Goal: Task Accomplishment & Management: Manage account settings

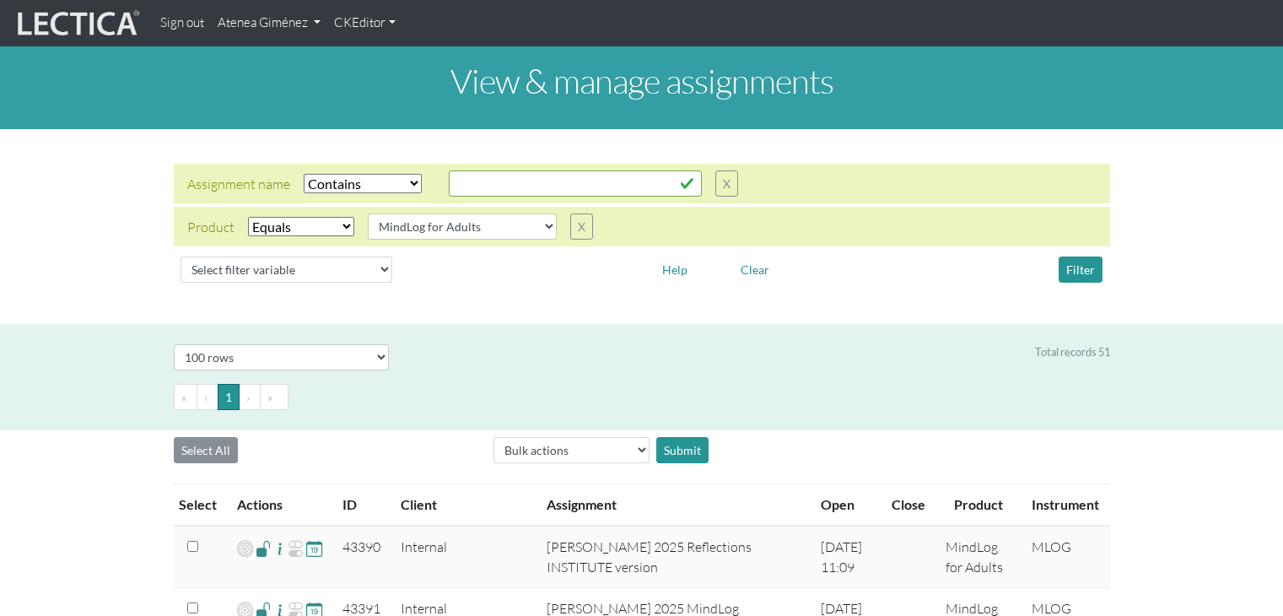
select select "icontains"
select select "MindLog for Adults"
select select "100"
click at [274, 46] on div "View & manage assignments" at bounding box center [641, 87] width 1283 height 83
click at [274, 32] on link "Atenea Giménez" at bounding box center [269, 23] width 116 height 33
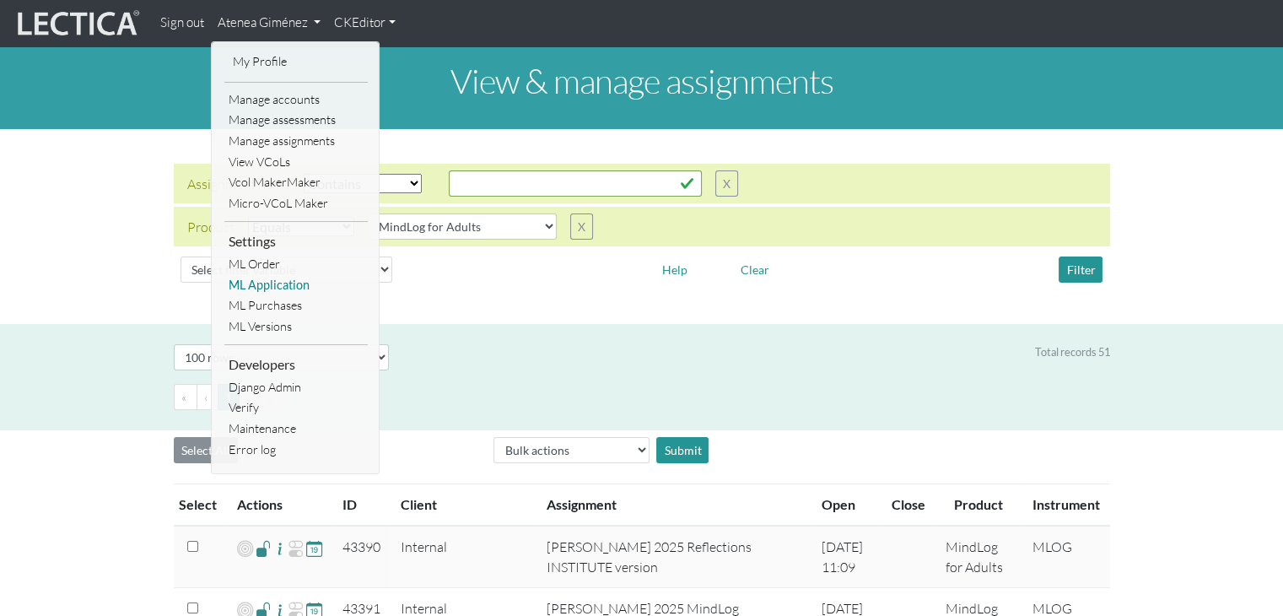
click at [285, 284] on link "ML Application" at bounding box center [295, 285] width 143 height 21
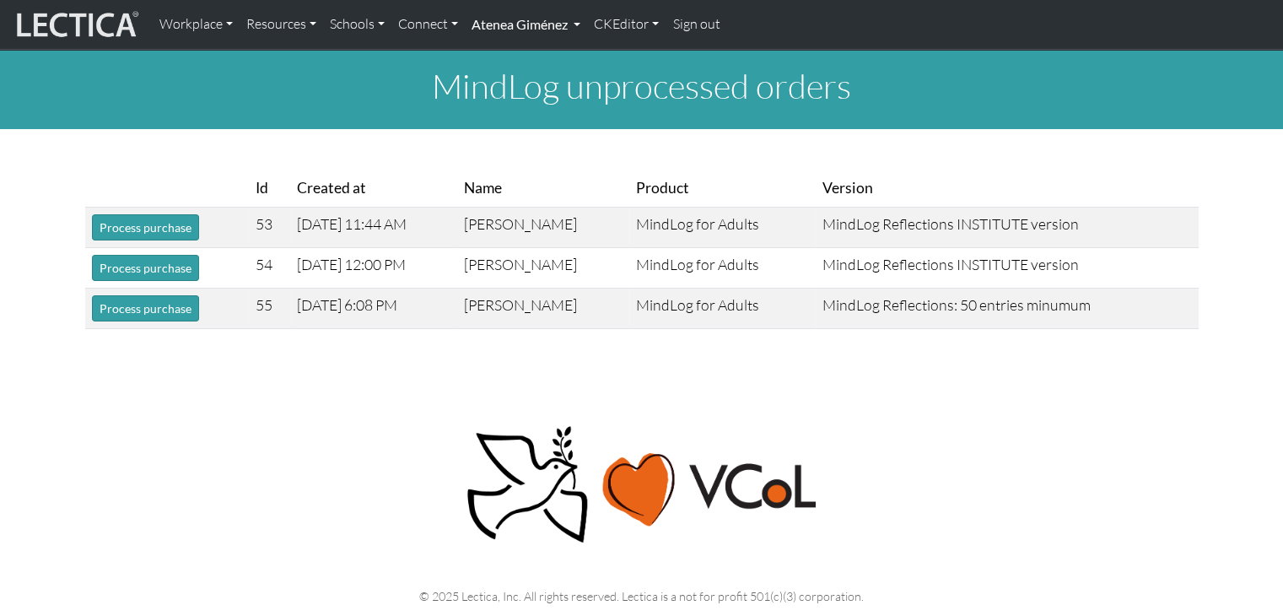
click at [537, 22] on link "Atenea Giménez" at bounding box center [526, 24] width 122 height 35
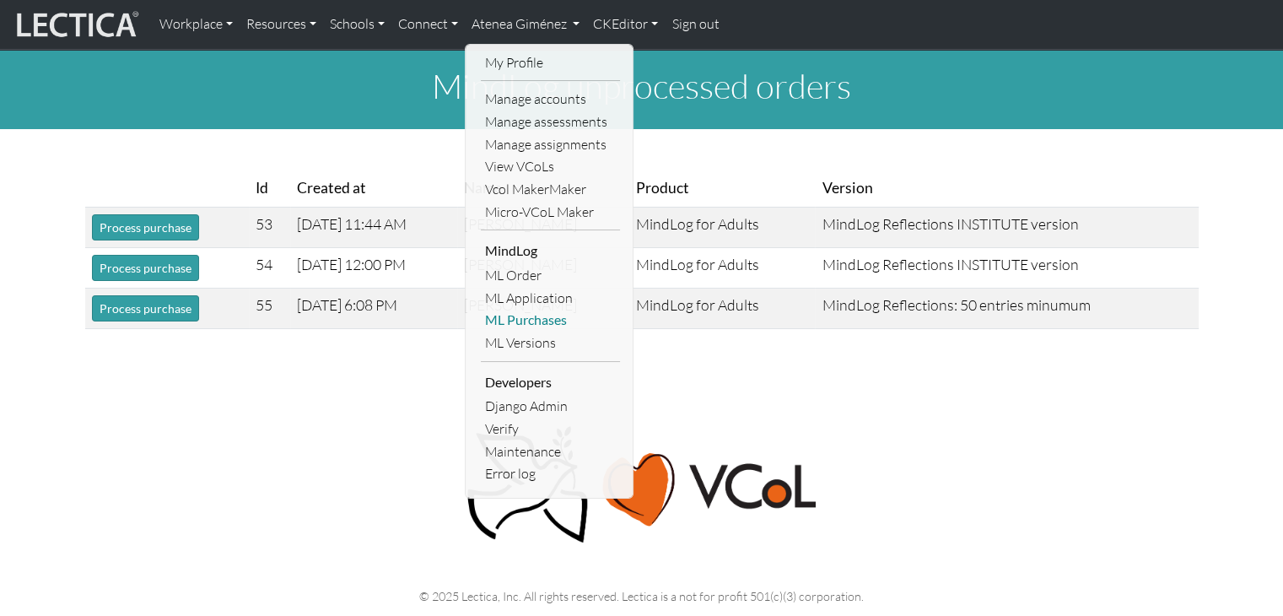
click at [532, 322] on link "ML Purchases" at bounding box center [550, 320] width 139 height 23
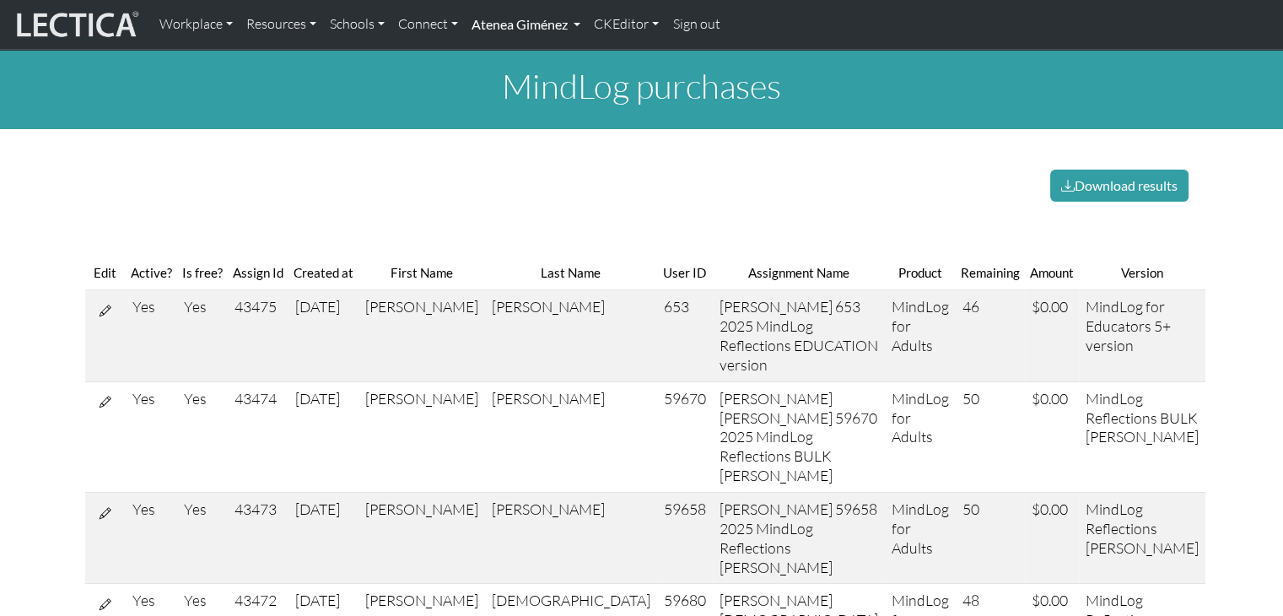
click at [529, 37] on link "Atenea Giménez" at bounding box center [526, 24] width 122 height 35
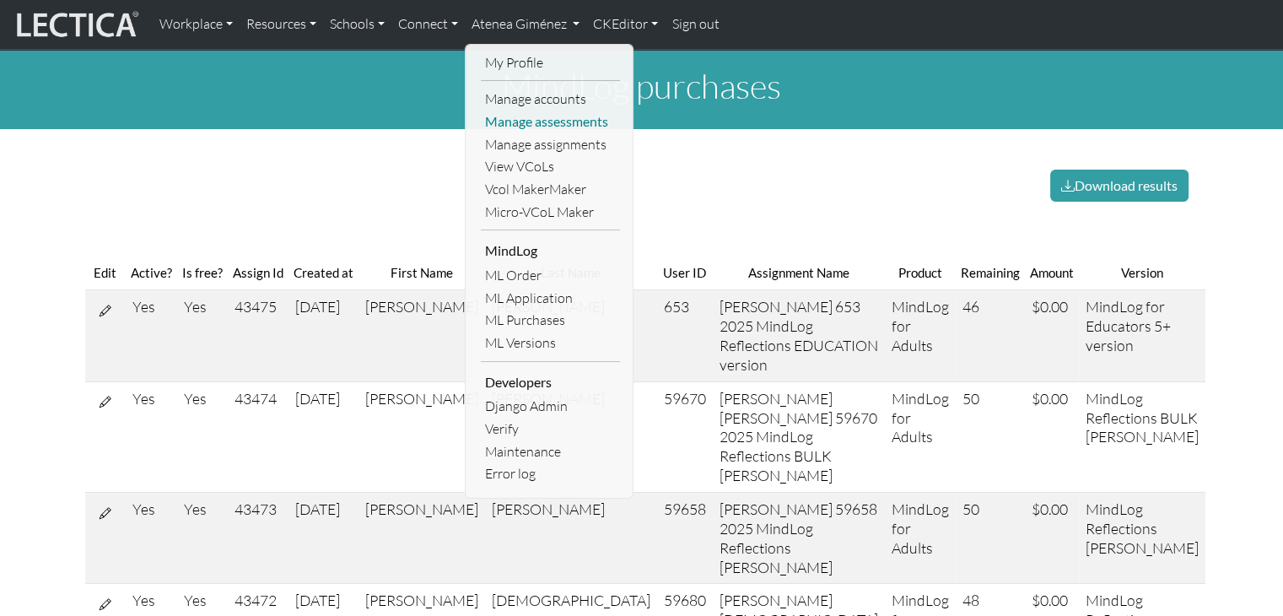
click at [581, 119] on link "Manage assessments" at bounding box center [550, 122] width 139 height 23
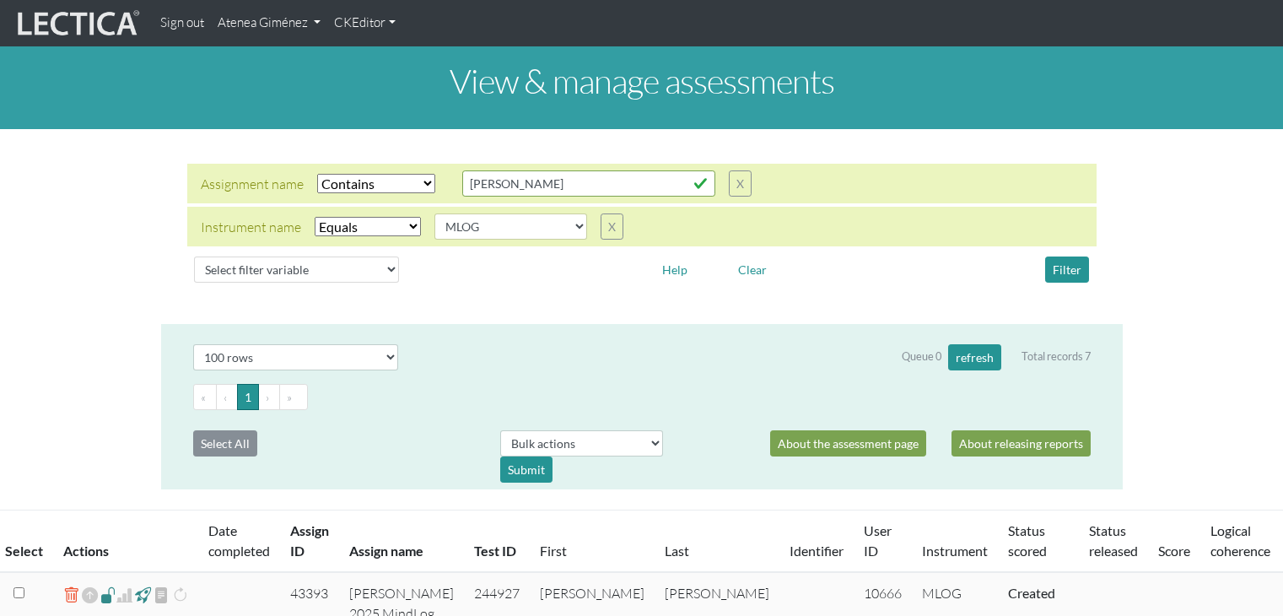
select select "icontains"
select select "MLOG"
select select "100"
click at [473, 227] on select "AGLA FFRA FOLA GSDA KMJA KSOI LCHA LDMA LDPA LERA LESA LIMA LLRA LMBE LNSA LPHA…" at bounding box center [511, 226] width 153 height 26
click at [363, 221] on select "Select filter Equals Does not equal" at bounding box center [368, 226] width 106 height 19
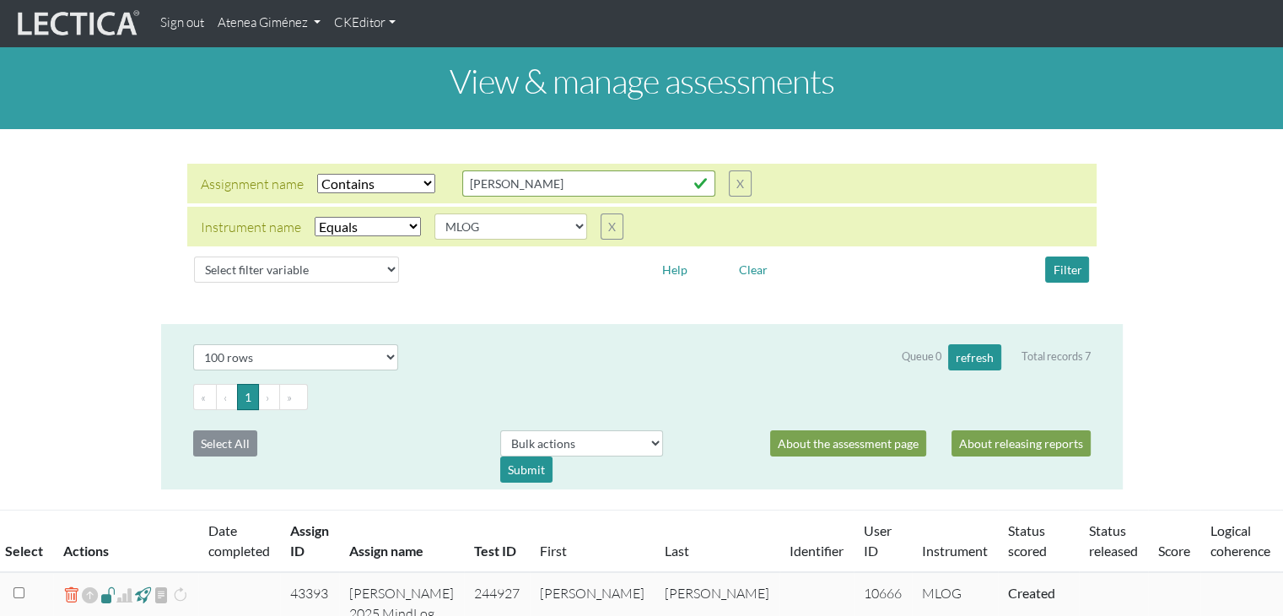
select select
click at [315, 217] on select "Select filter Equals Does not equal" at bounding box center [368, 226] width 106 height 19
click at [290, 272] on select "Select filter variable Assignment name Assignment ID Clarity persuasive Clarity…" at bounding box center [296, 270] width 205 height 26
select select "status_score"
click at [194, 283] on select "Select filter variable Assignment name Assignment ID Clarity persuasive Clarity…" at bounding box center [296, 270] width 205 height 26
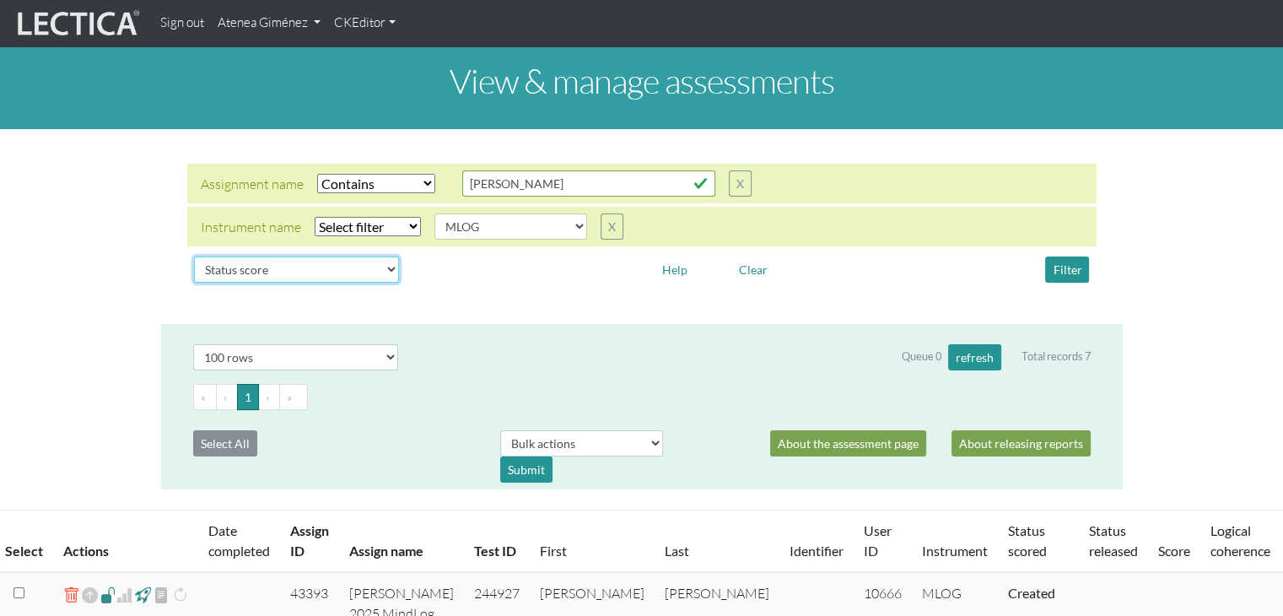
select select
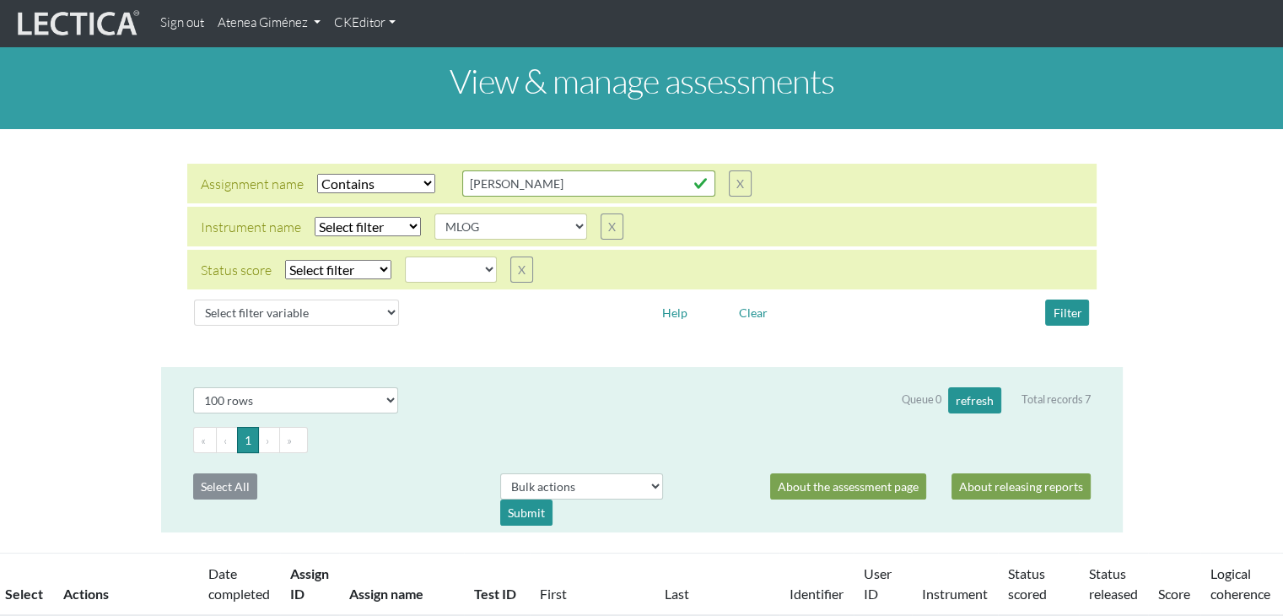
click at [372, 269] on select "Select filter Equals Does not equal" at bounding box center [338, 269] width 106 height 19
select select "iexact"
click at [285, 260] on select "Select filter Equals Does not equal" at bounding box center [338, 269] width 106 height 19
click at [444, 270] on select "completed created finalized_cs finalized_ls finalized_ss scored_cs started subm…" at bounding box center [451, 270] width 92 height 26
select select "completed"
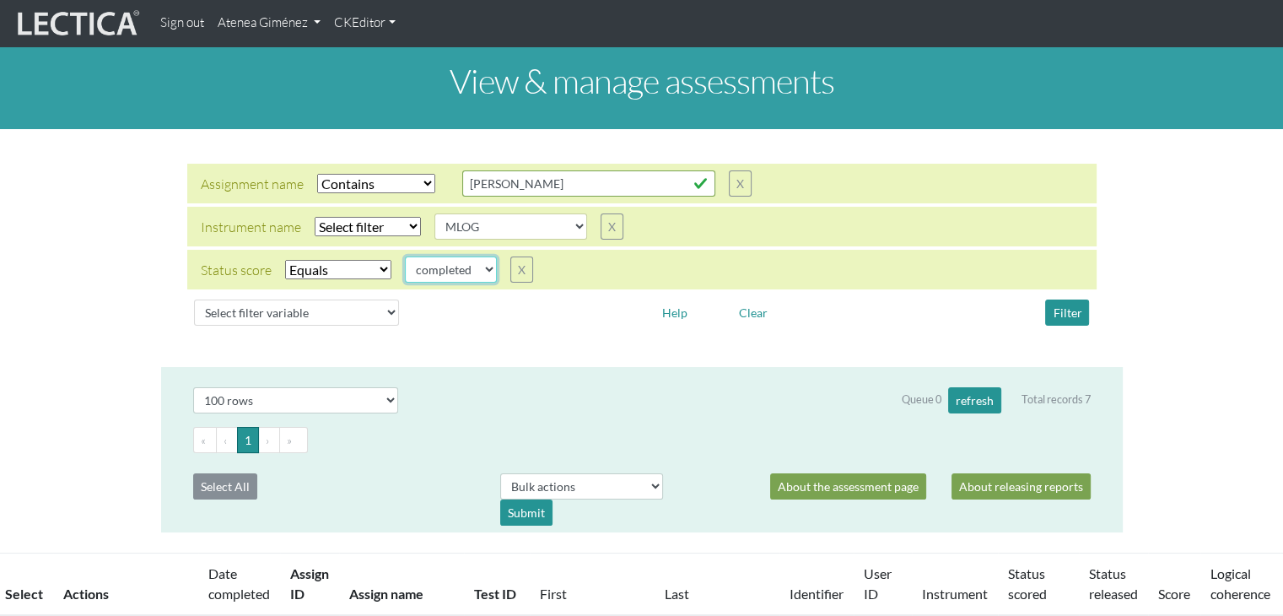
click at [405, 257] on select "completed created finalized_cs finalized_ls finalized_ss scored_cs started subm…" at bounding box center [451, 270] width 92 height 26
drag, startPoint x: 678, startPoint y: 186, endPoint x: 347, endPoint y: 186, distance: 330.8
click at [347, 186] on div "Assignment name Select filter Equals Does not equal Contains Does not contain S…" at bounding box center [476, 183] width 551 height 26
click at [375, 180] on select "Select filter Equals Does not equal Contains Does not contain Starts with Ends …" at bounding box center [376, 183] width 118 height 19
select select
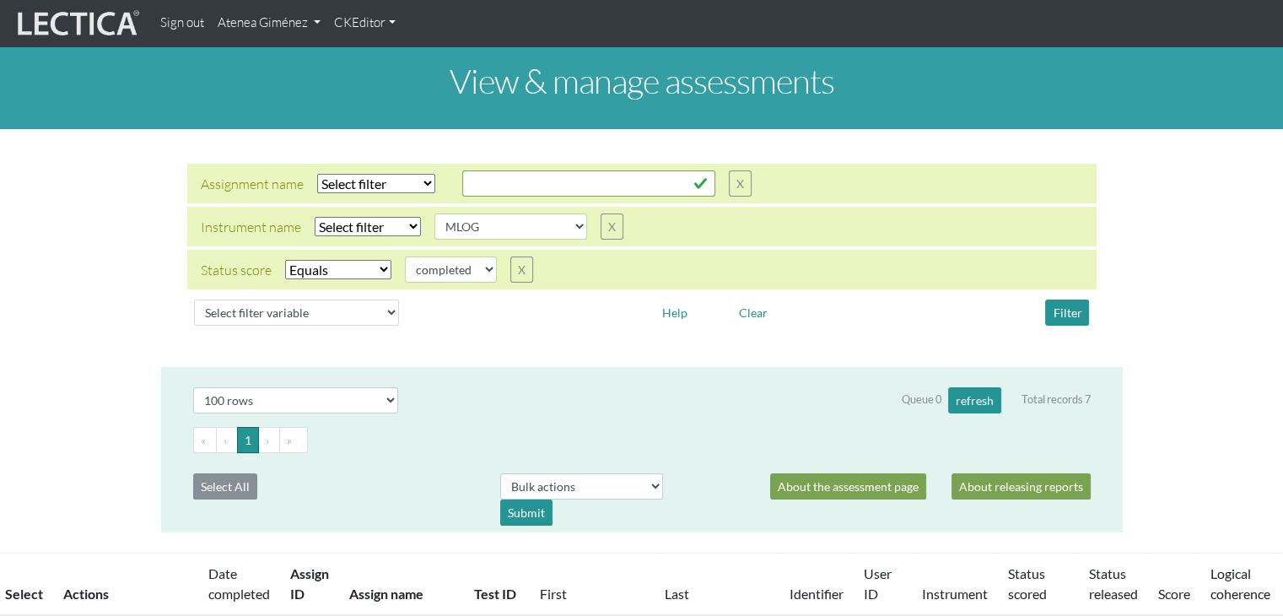
click at [317, 174] on select "Select filter Equals Does not equal Contains Does not contain Starts with Ends …" at bounding box center [376, 183] width 118 height 19
click at [1077, 300] on button "Filter" at bounding box center [1067, 313] width 44 height 26
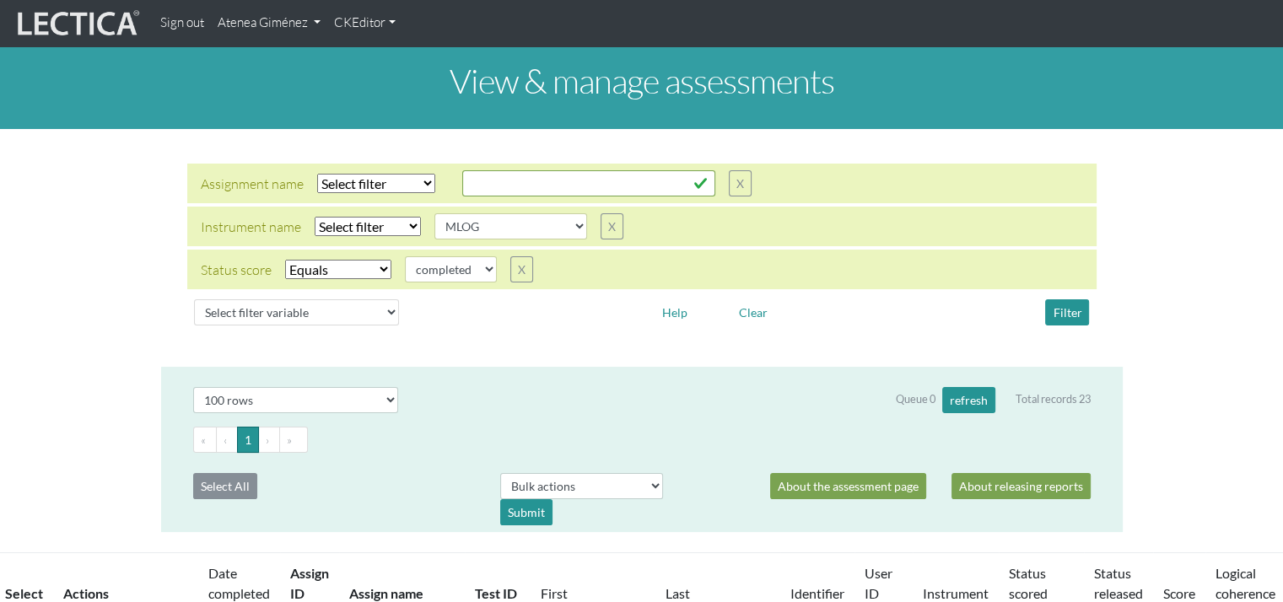
click at [290, 24] on link "Atenea Giménez" at bounding box center [269, 23] width 116 height 33
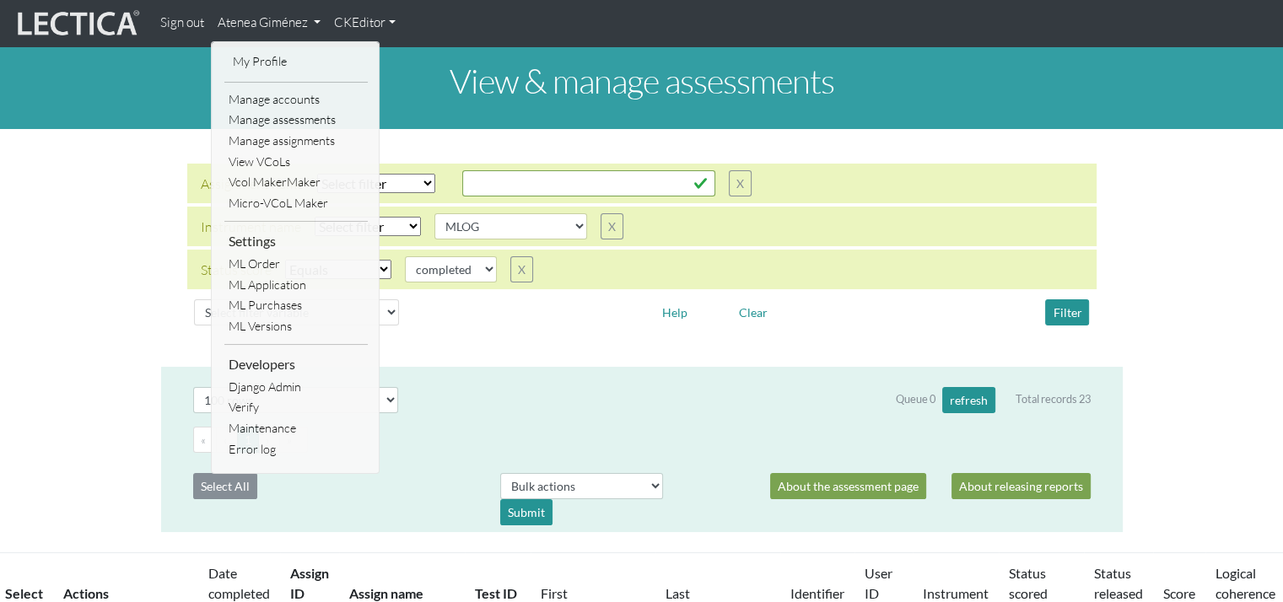
click at [507, 124] on div "View & manage assessments" at bounding box center [641, 87] width 1283 height 83
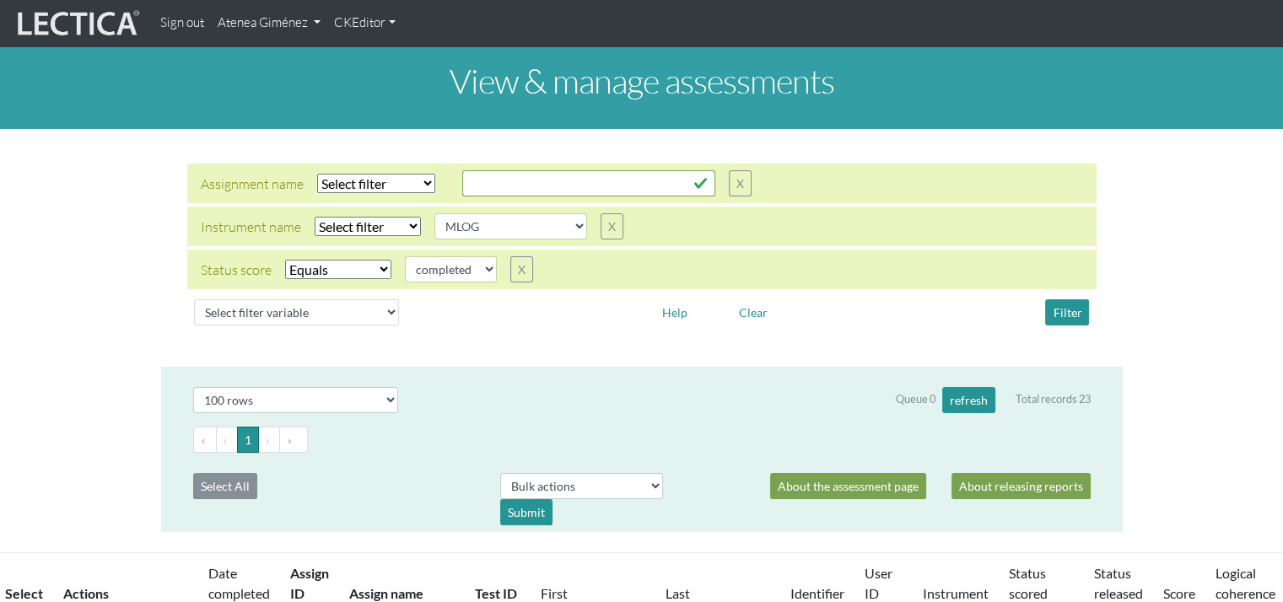
click at [371, 278] on select "Select filter Equals Does not equal" at bounding box center [338, 269] width 106 height 19
select select
click at [285, 260] on select "Select filter Equals Does not equal" at bounding box center [338, 269] width 106 height 19
click at [395, 231] on select "Select filter Equals Does not equal" at bounding box center [368, 226] width 106 height 19
select select "iexact"
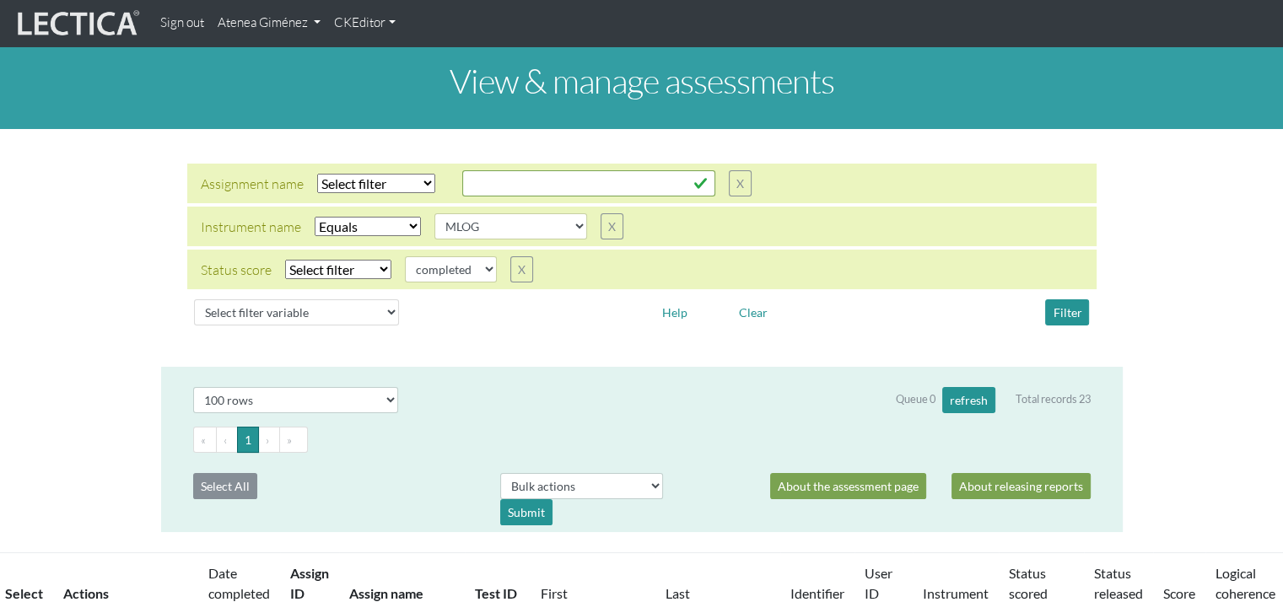
click at [315, 217] on select "Select filter Equals Does not equal" at bounding box center [368, 226] width 106 height 19
click at [422, 181] on select "Select filter Equals Does not equal Contains Does not contain Starts with Ends …" at bounding box center [376, 183] width 118 height 19
select select "icontains"
click at [317, 174] on select "Select filter Equals Does not equal Contains Does not contain Starts with Ends …" at bounding box center [376, 183] width 118 height 19
click at [510, 197] on div "Assignment name Select filter Equals Does not equal Contains Does not contain S…" at bounding box center [642, 184] width 910 height 40
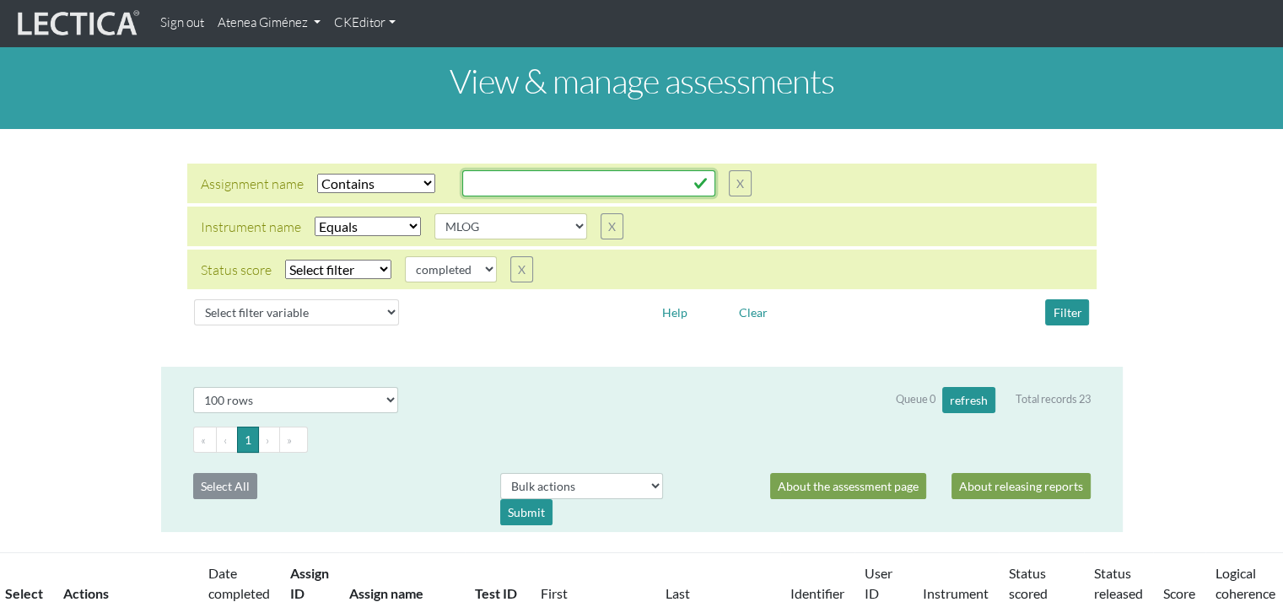
click at [508, 175] on input "text" at bounding box center [588, 183] width 253 height 26
type input "ausmus"
click at [1065, 300] on button "Filter" at bounding box center [1067, 313] width 44 height 26
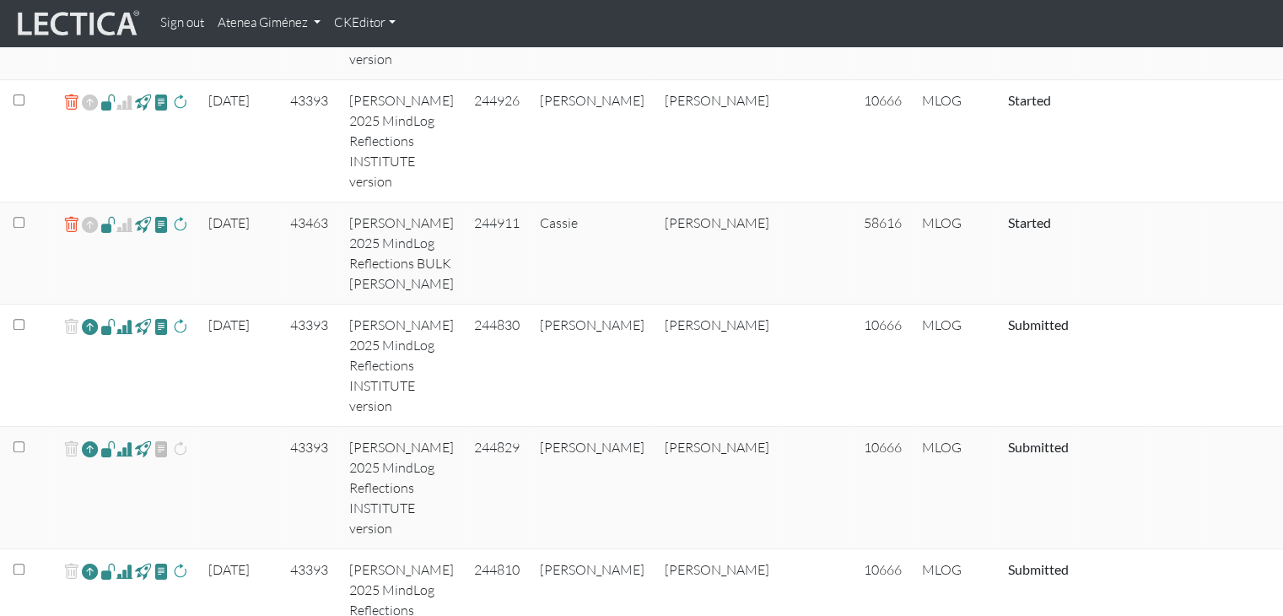
scroll to position [591, 0]
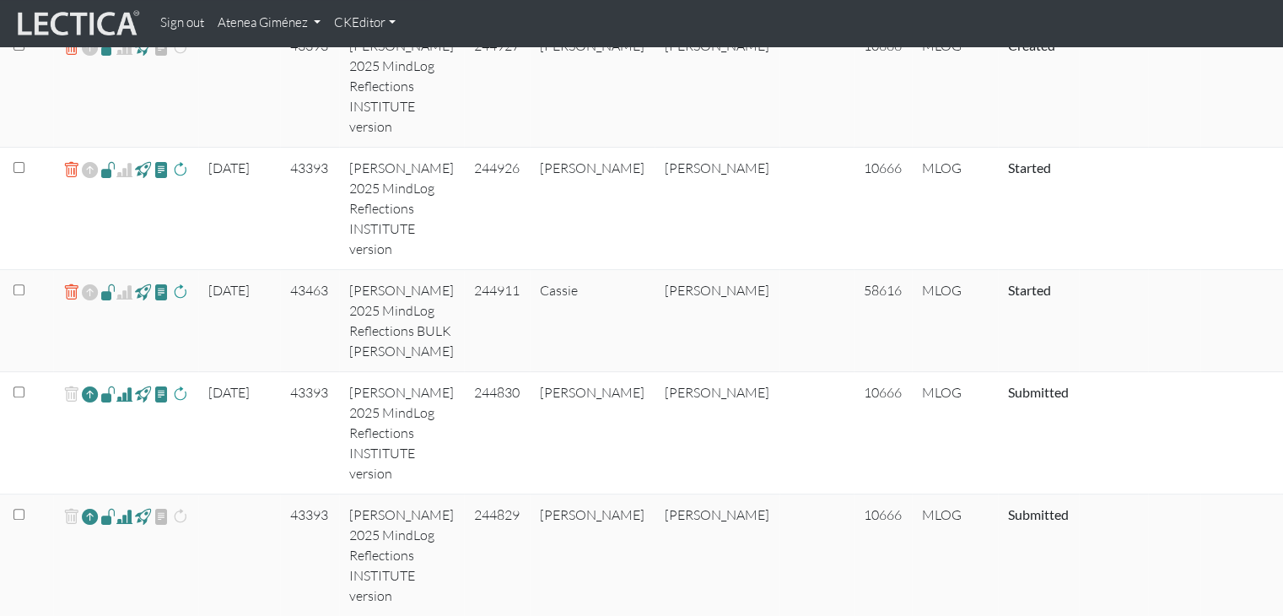
click at [109, 305] on link at bounding box center [108, 292] width 16 height 24
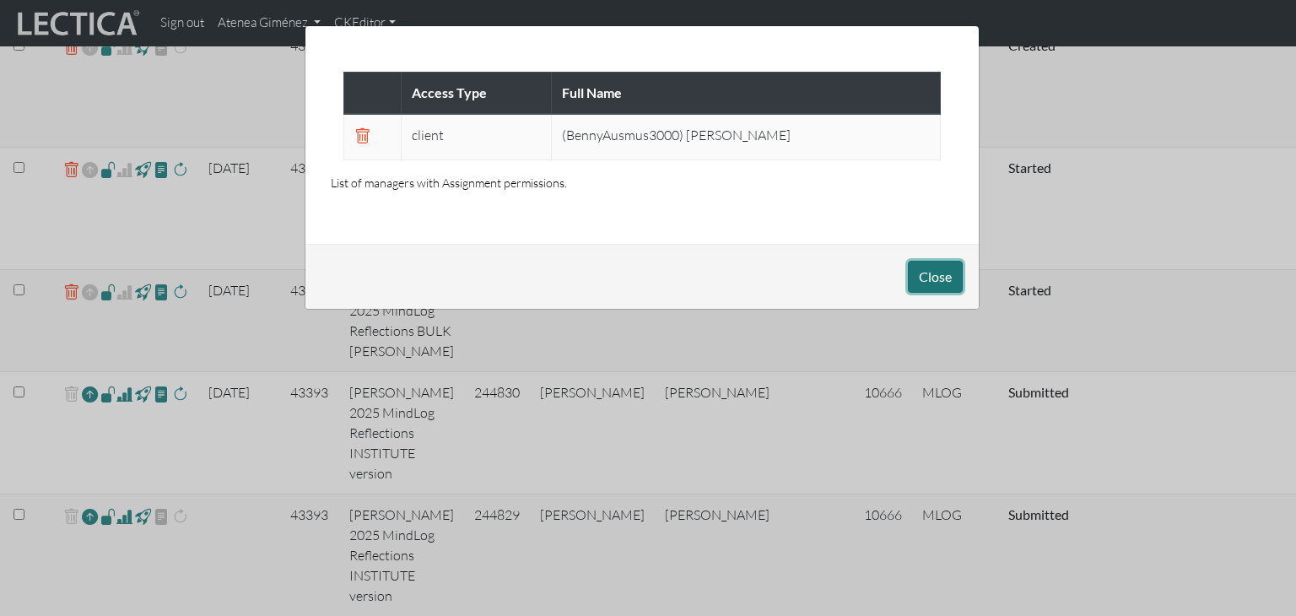
click at [942, 284] on button "Close" at bounding box center [935, 277] width 55 height 32
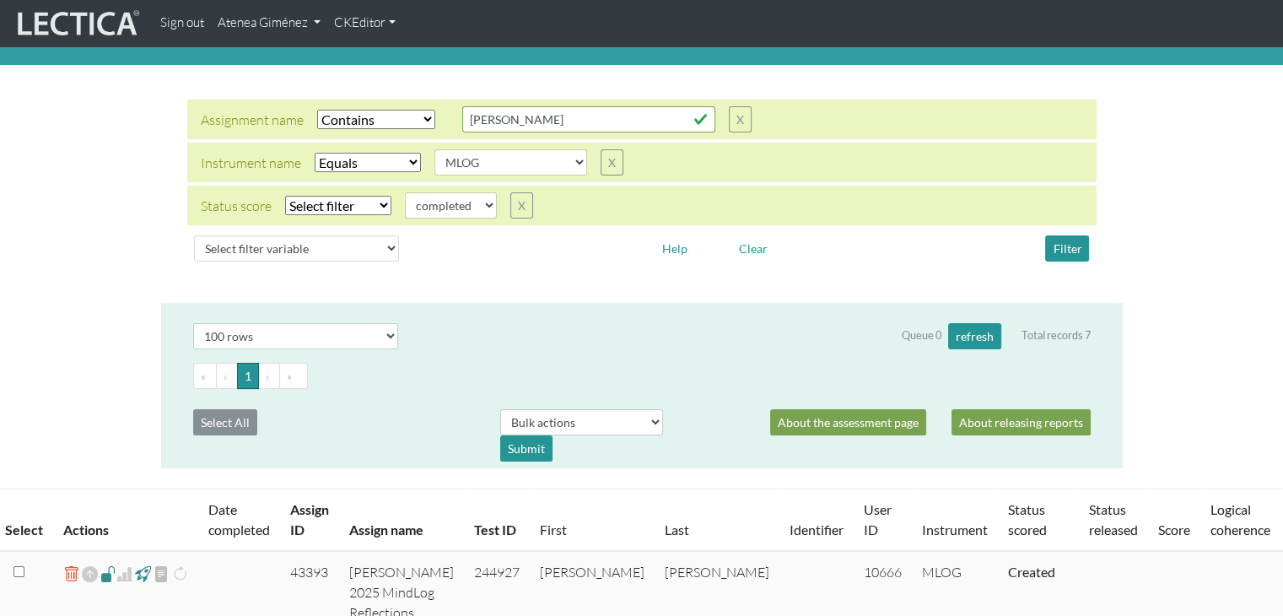
scroll to position [0, 0]
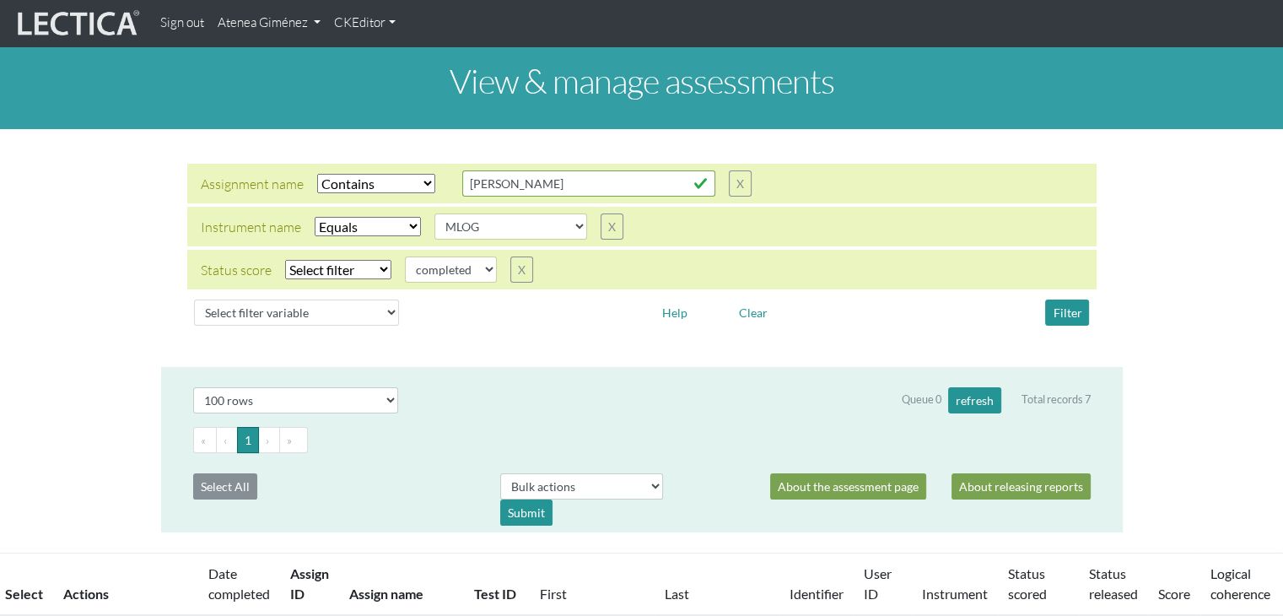
click at [268, 30] on link "Atenea Giménez" at bounding box center [269, 23] width 116 height 33
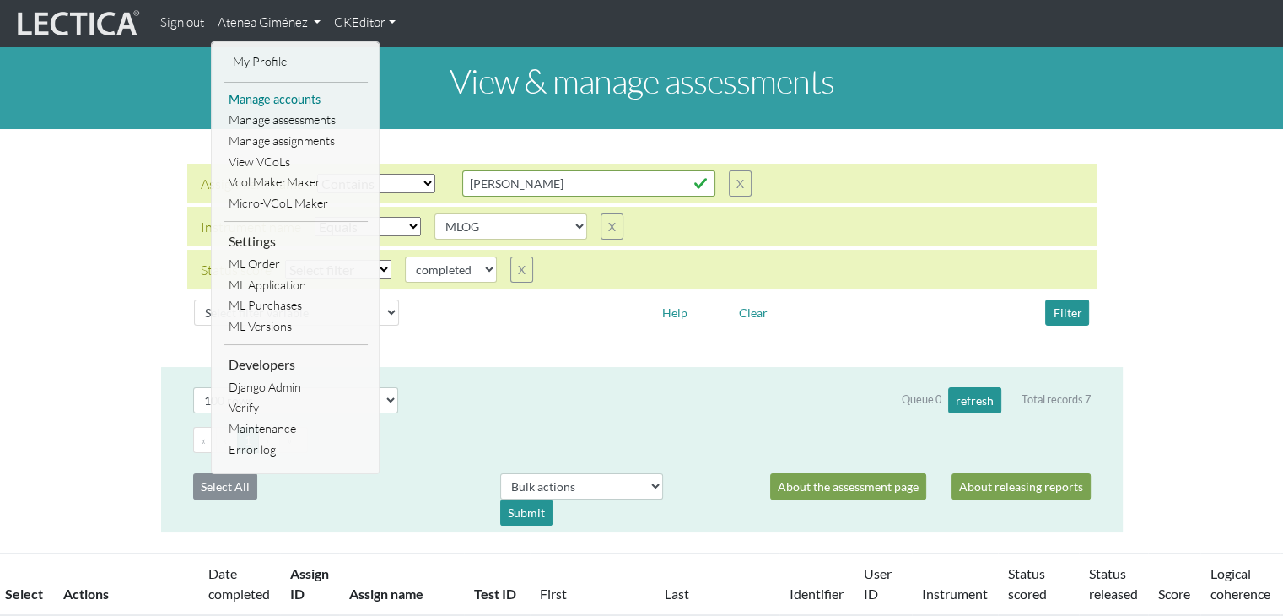
click at [263, 97] on link "Manage accounts" at bounding box center [295, 99] width 143 height 21
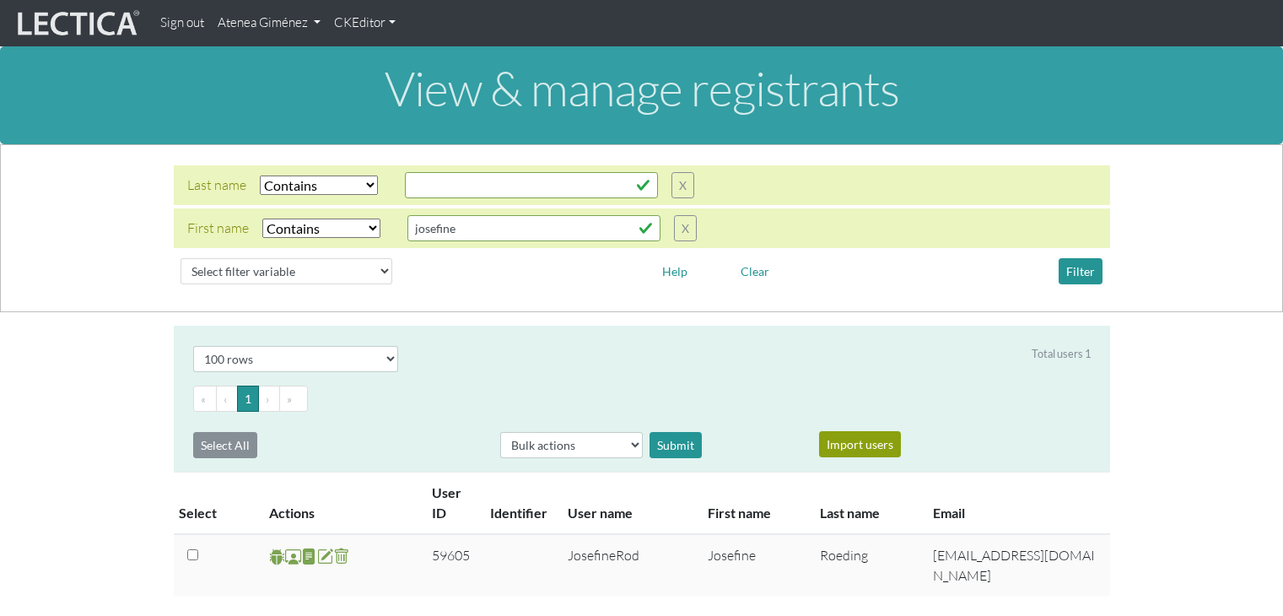
select select "icontains"
select select "100"
drag, startPoint x: 527, startPoint y: 219, endPoint x: 354, endPoint y: 227, distance: 173.1
click at [354, 227] on div "First name Select filter Equals Does not equal Contains Does not contain Starts…" at bounding box center [442, 228] width 510 height 26
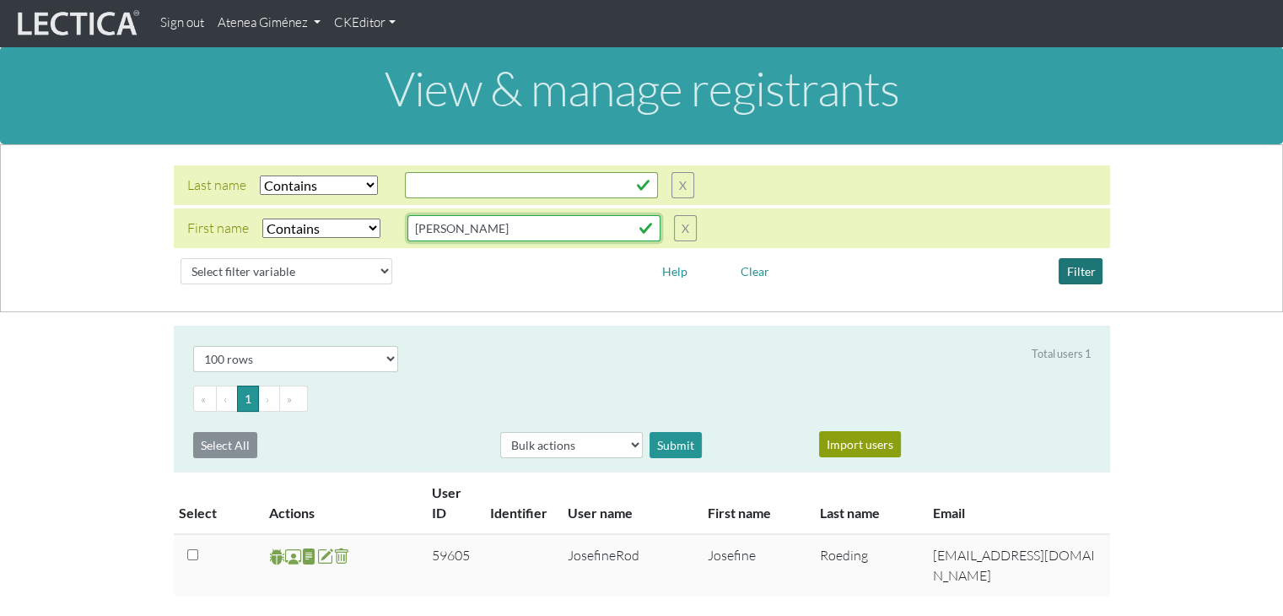
type input "[PERSON_NAME]"
click at [1088, 276] on button "Filter" at bounding box center [1081, 271] width 44 height 26
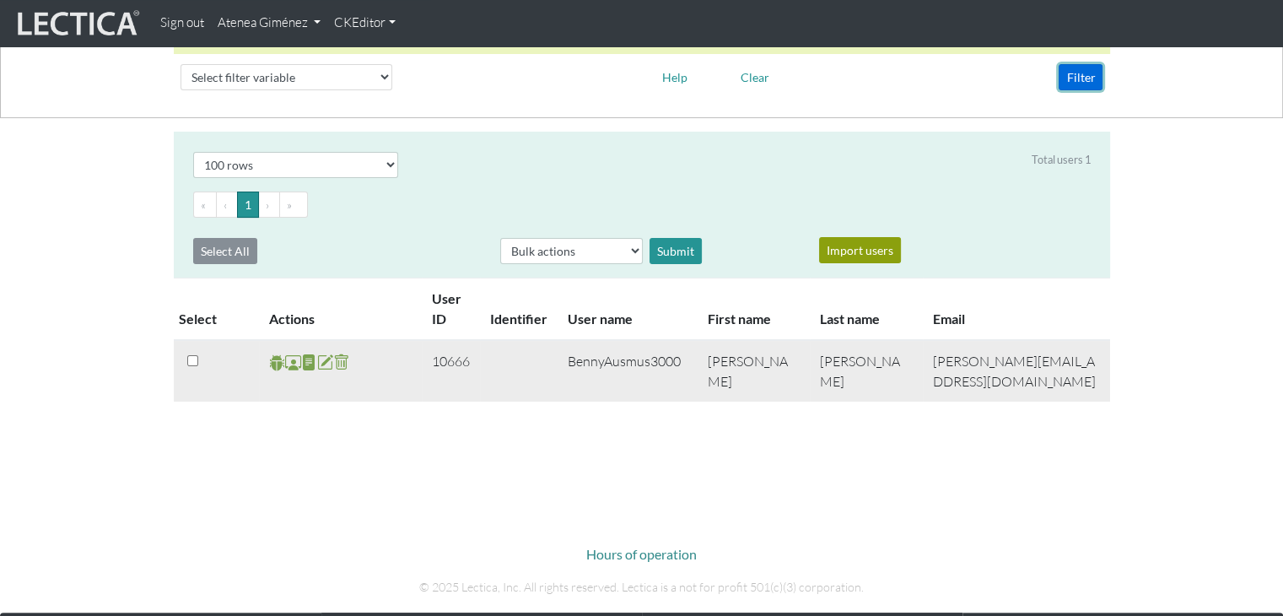
scroll to position [253, 0]
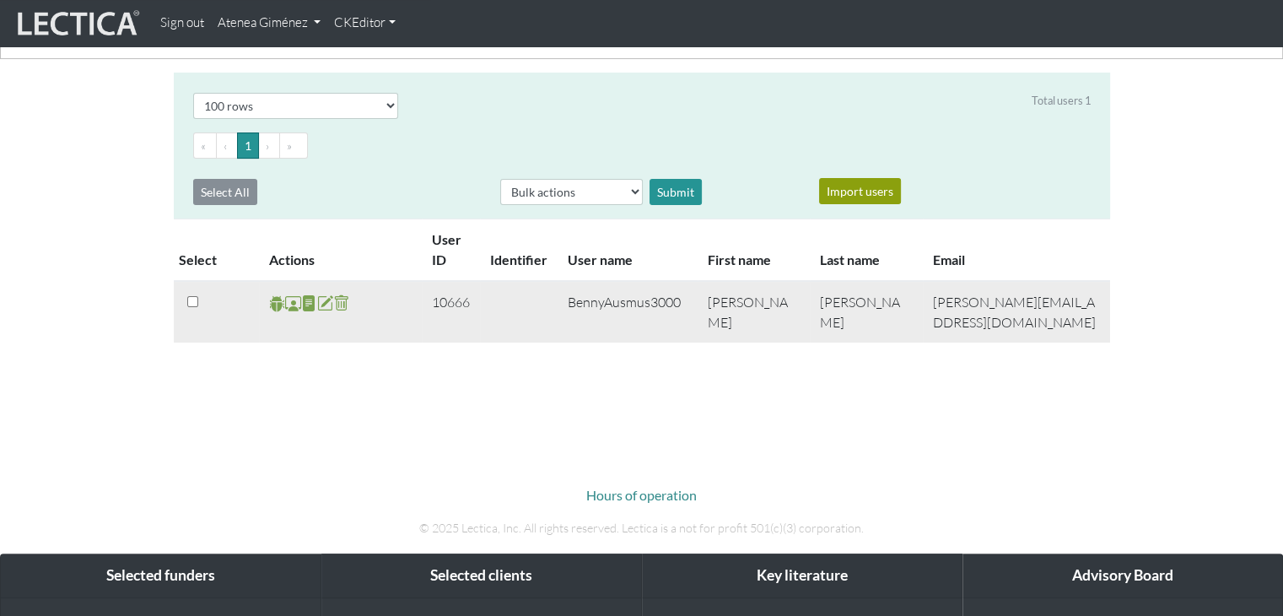
click at [290, 303] on span at bounding box center [293, 303] width 16 height 19
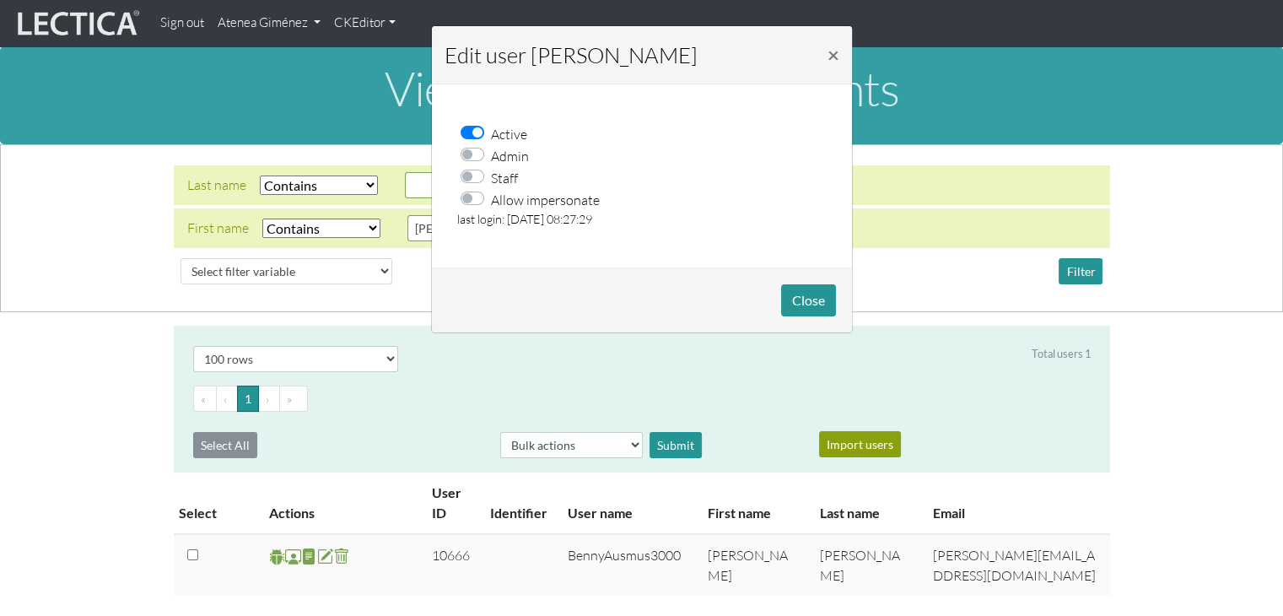
click at [468, 205] on div "Allow impersonate" at bounding box center [648, 199] width 381 height 22
click at [484, 202] on div "Allow impersonate" at bounding box center [535, 199] width 129 height 22
click at [491, 202] on label "Allow impersonate" at bounding box center [545, 199] width 109 height 22
click at [479, 202] on input "Allow impersonate" at bounding box center [478, 196] width 14 height 17
checkbox input "true"
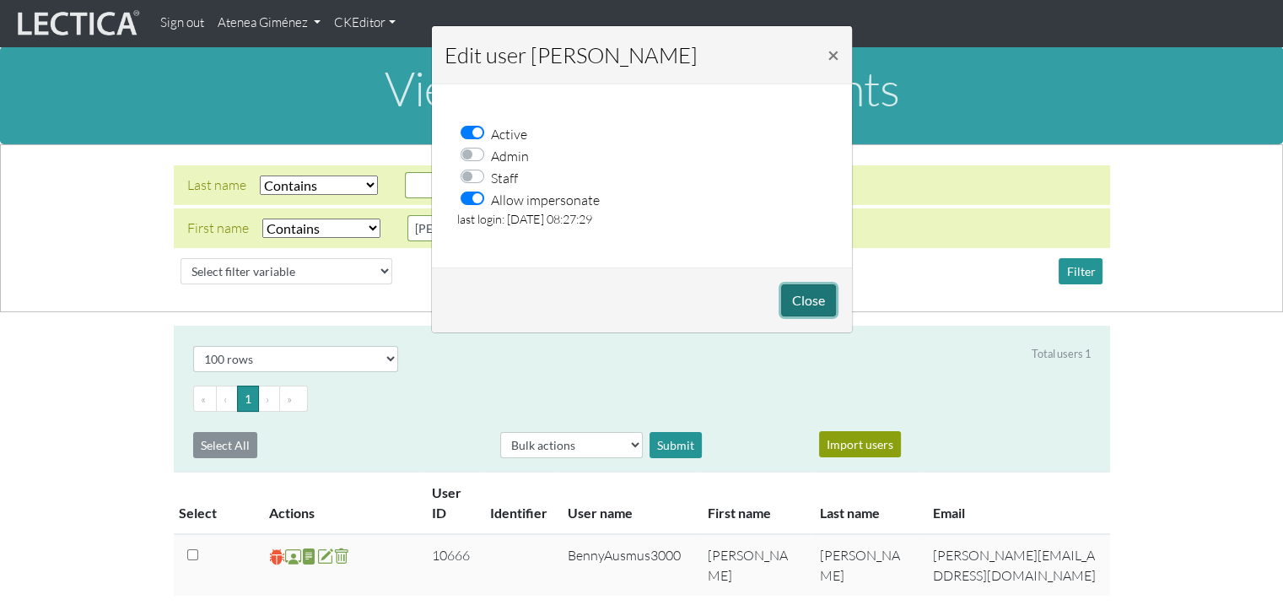
click at [802, 313] on button "Close" at bounding box center [808, 300] width 55 height 32
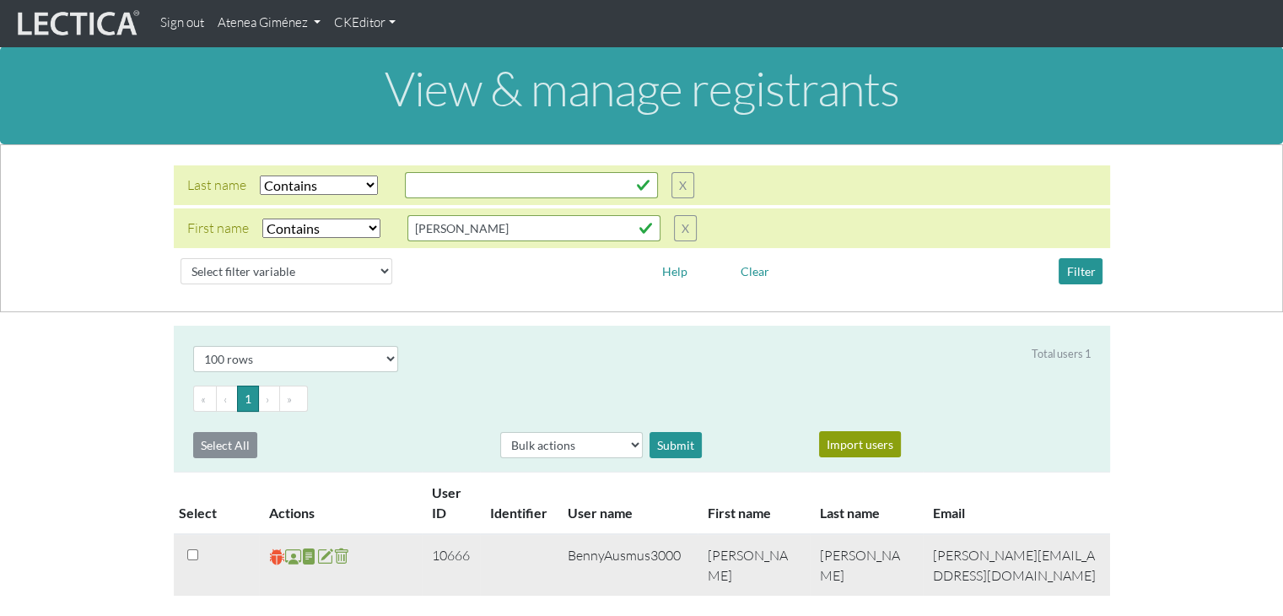
click at [277, 553] on span at bounding box center [277, 556] width 16 height 19
